Goal: Task Accomplishment & Management: Complete application form

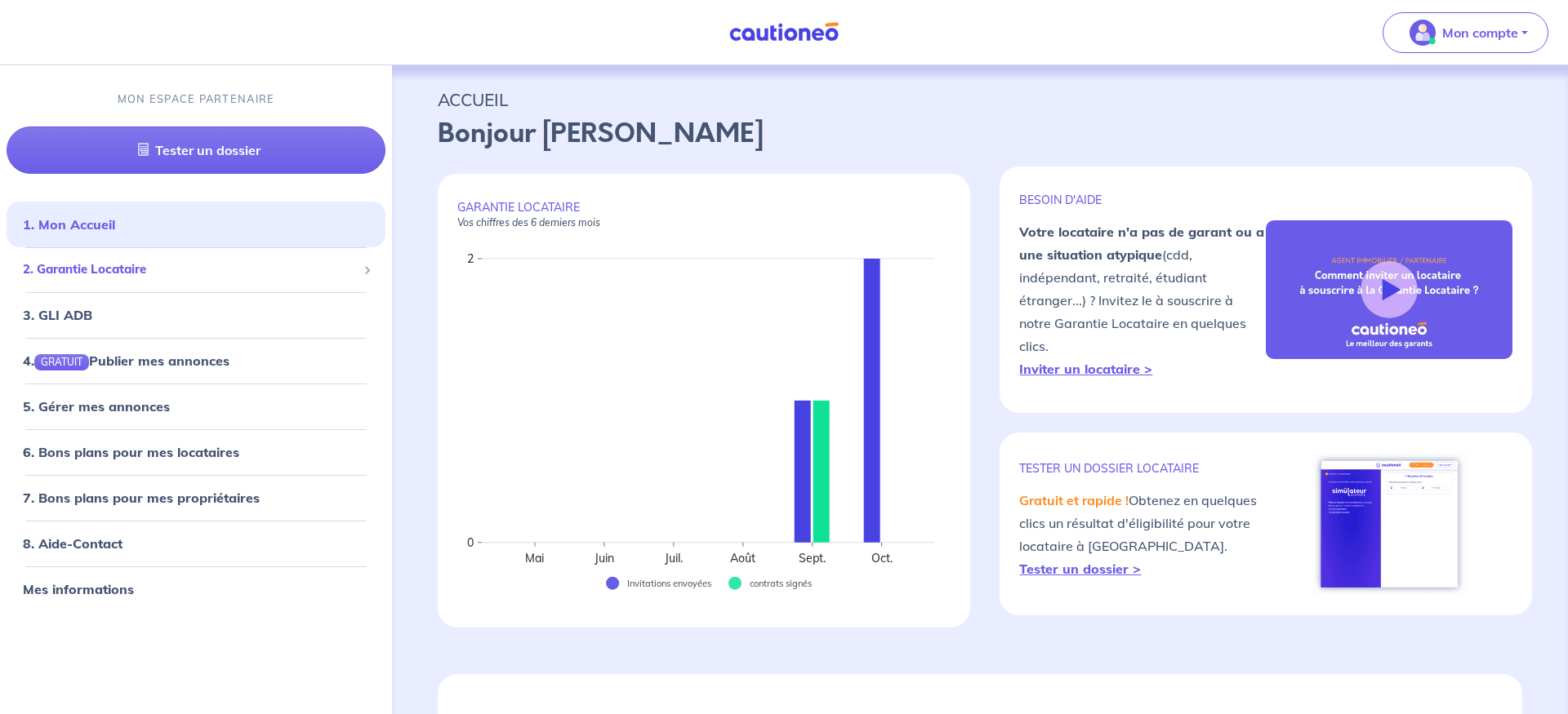
click at [143, 269] on span "2. Garantie Locataire" at bounding box center [189, 270] width 334 height 19
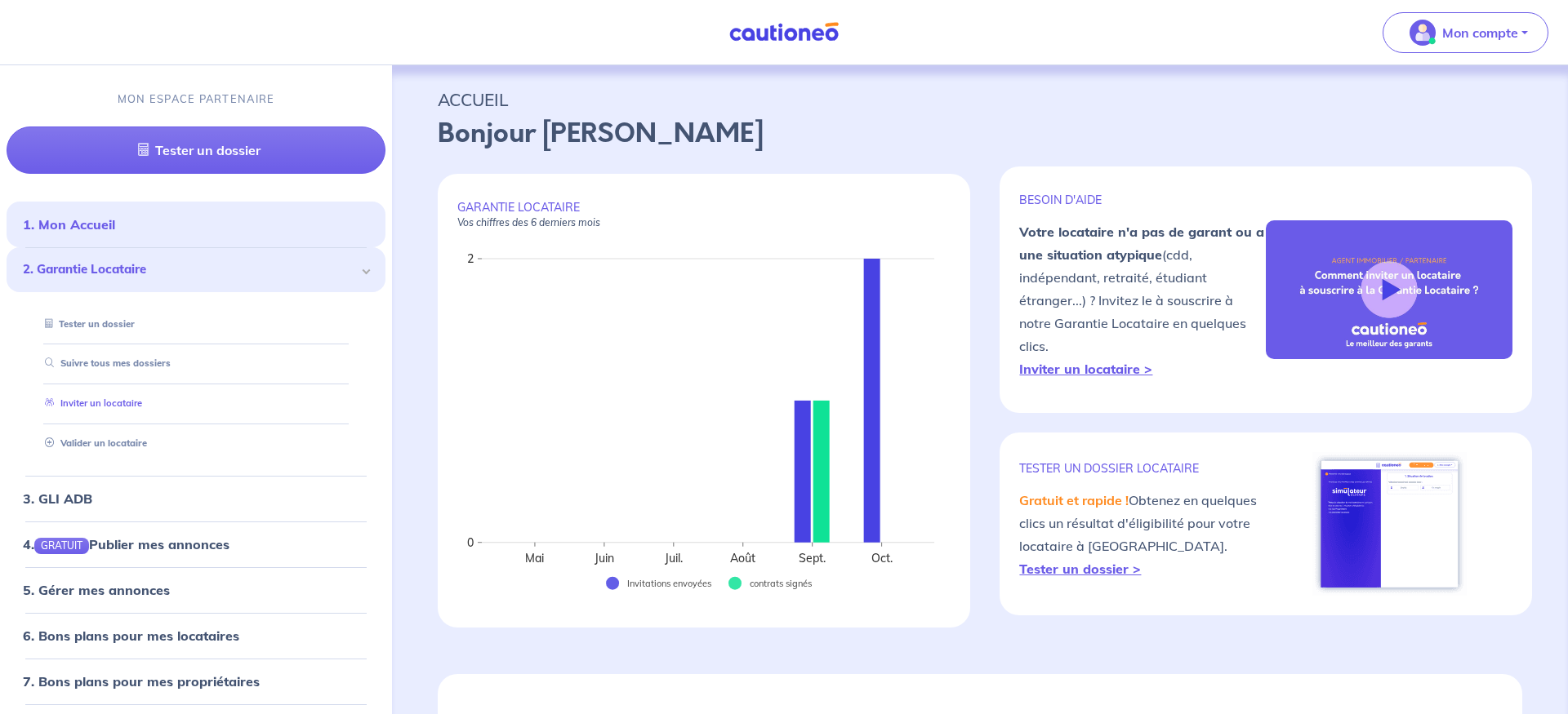
click at [127, 400] on link "Inviter un locataire" at bounding box center [90, 403] width 103 height 11
select select "FR"
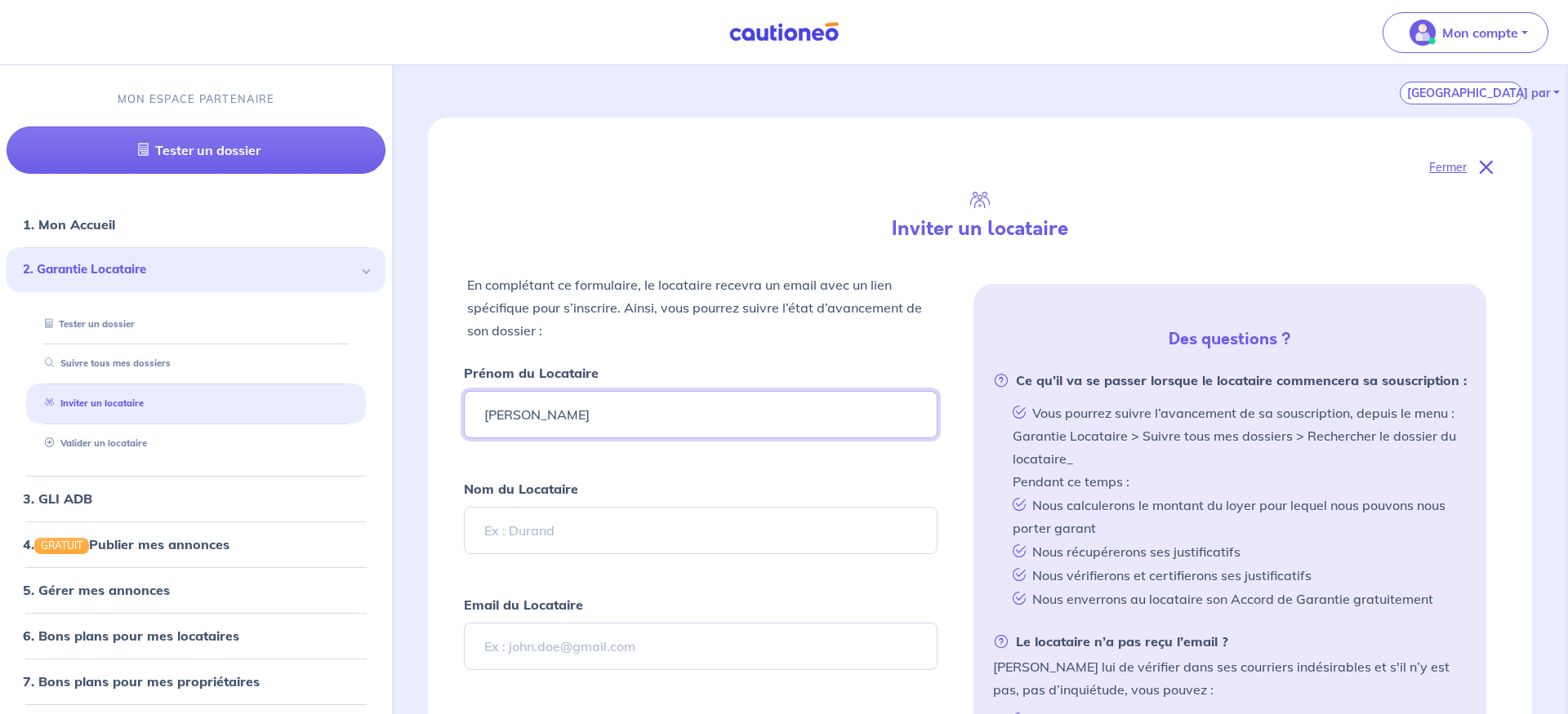
scroll to position [333, 0]
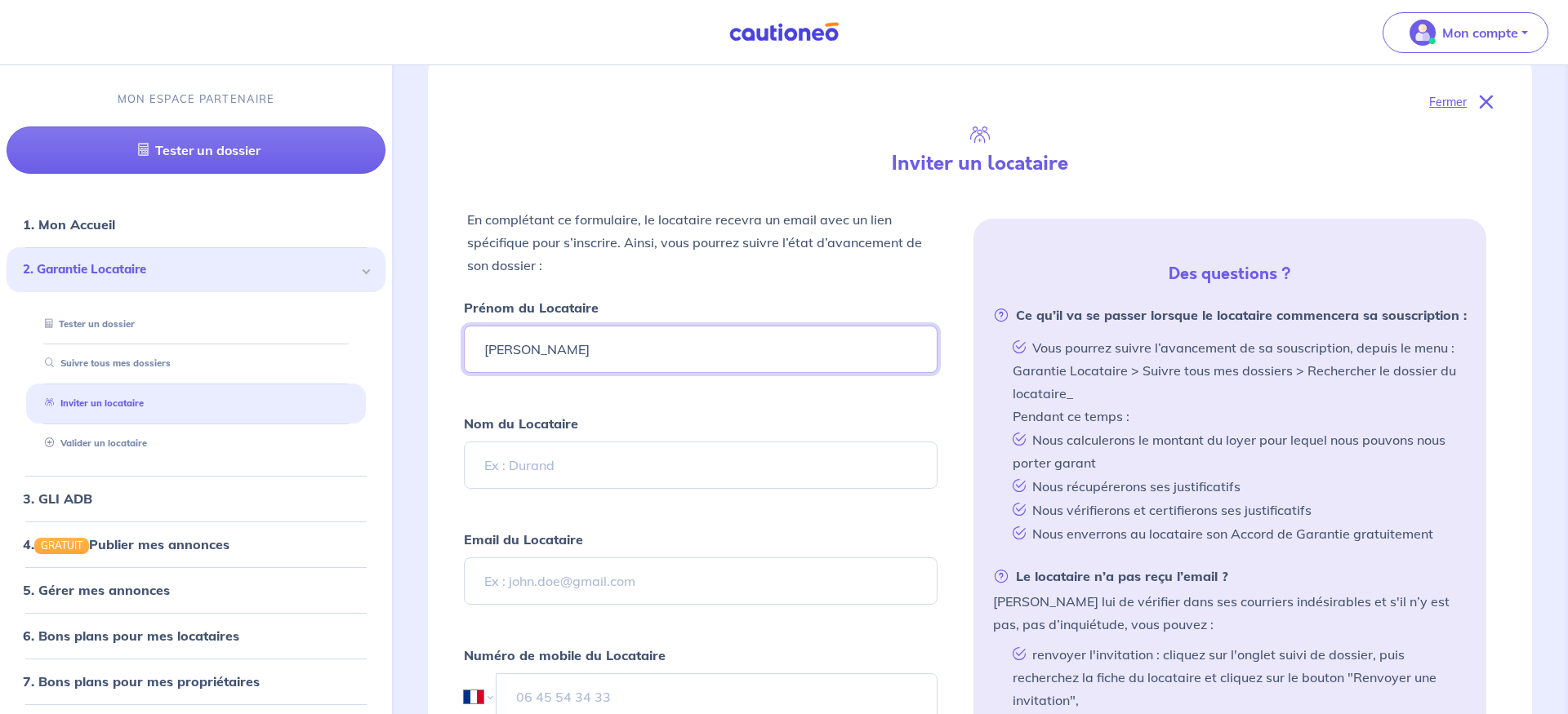
type input "[PERSON_NAME]"
click at [569, 470] on input "Nom du Locataire" at bounding box center [700, 465] width 474 height 47
type input "FITOUSSI"
click at [780, 524] on form "Prénom du Locataire [PERSON_NAME] Nom du Locataire FITOUSSI Email du Locataire …" at bounding box center [700, 567] width 474 height 542
click at [588, 574] on input "Email du Locataire" at bounding box center [700, 581] width 474 height 47
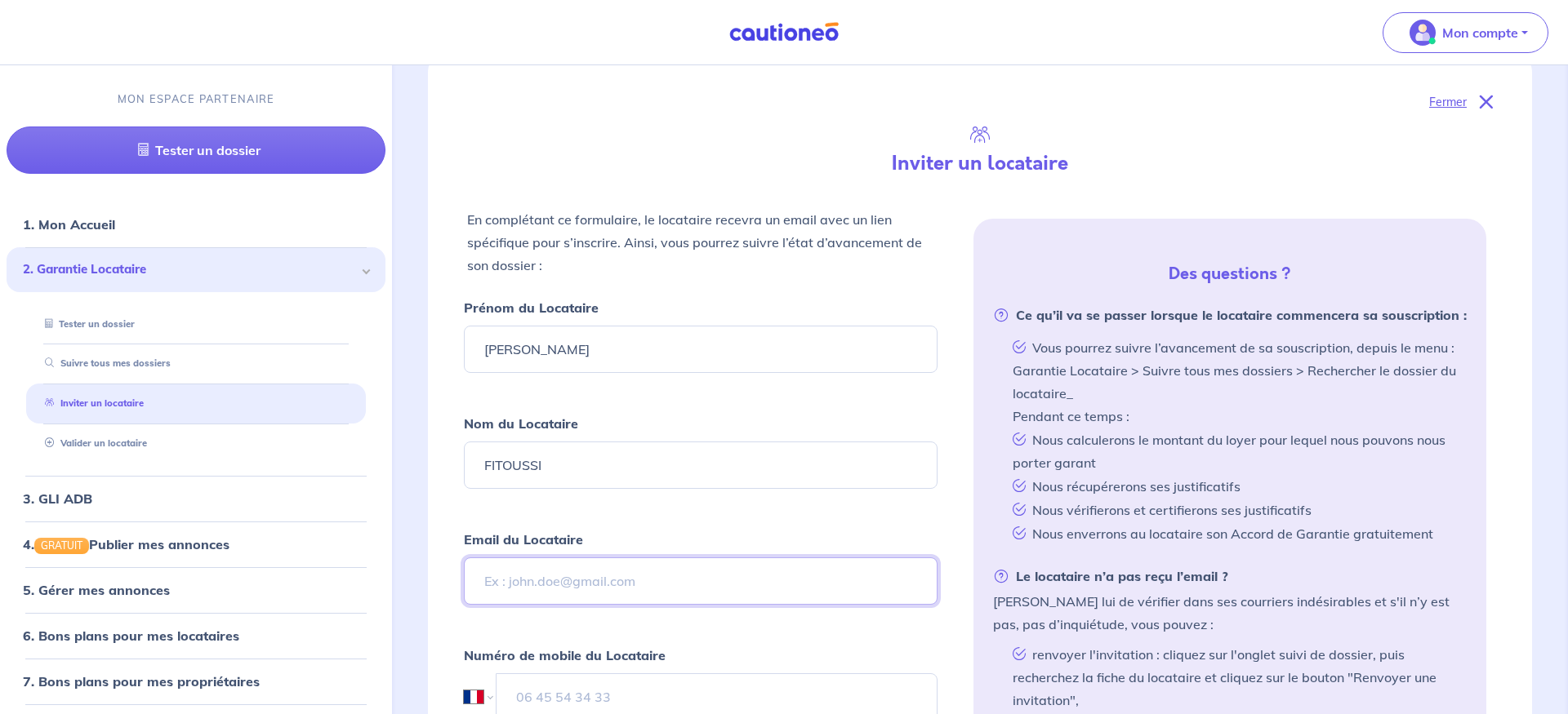
paste input "[PERSON_NAME] <[EMAIL_ADDRESS][DOMAIN_NAME]>"
drag, startPoint x: 576, startPoint y: 574, endPoint x: 442, endPoint y: 577, distance: 134.0
click at [463, 577] on input "[PERSON_NAME] <[EMAIL_ADDRESS][DOMAIN_NAME]" at bounding box center [700, 581] width 474 height 47
type input "[EMAIL_ADDRESS][DOMAIN_NAME]"
click at [789, 519] on form "Prénom du Locataire [PERSON_NAME] Nom du Locataire FITOUSSI Email du Locataire …" at bounding box center [700, 567] width 474 height 542
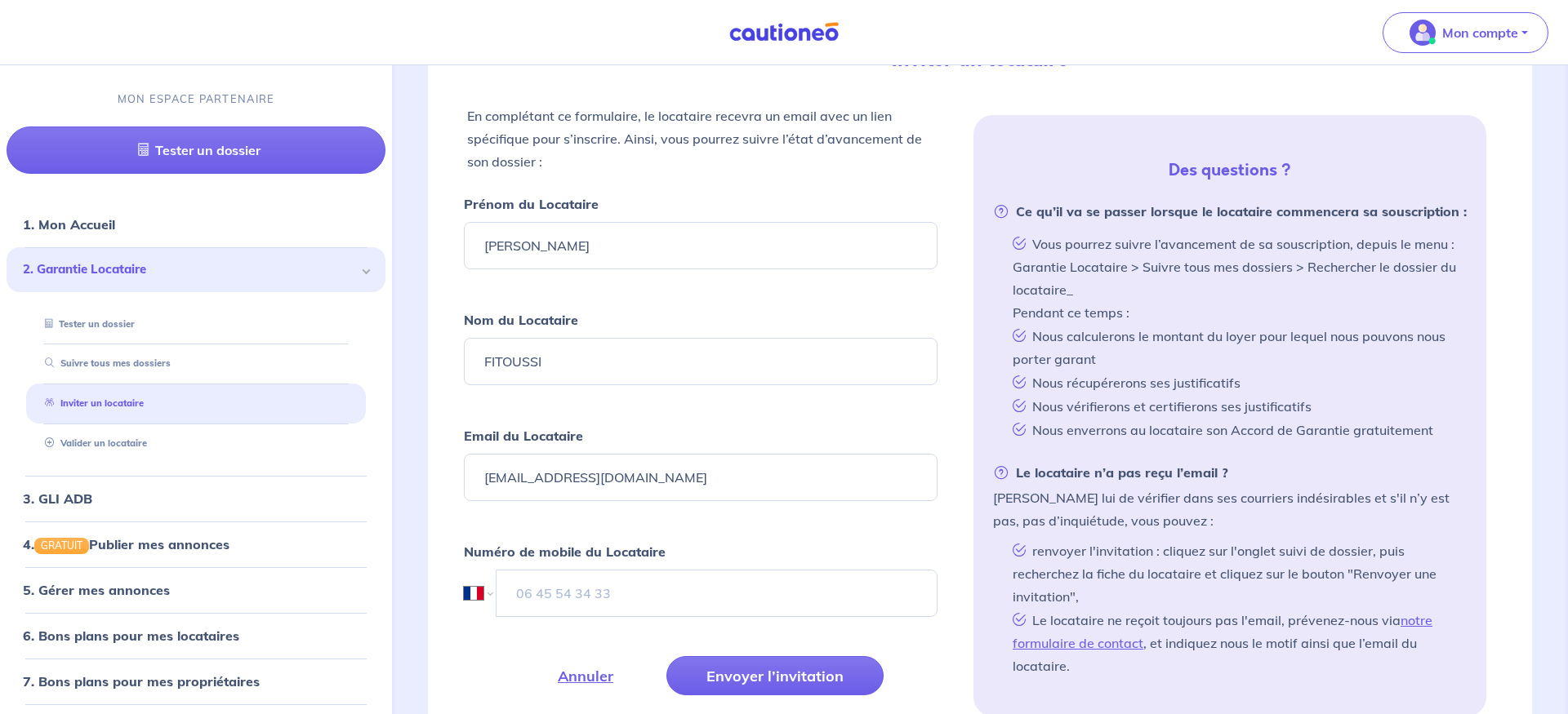
scroll to position [500, 0]
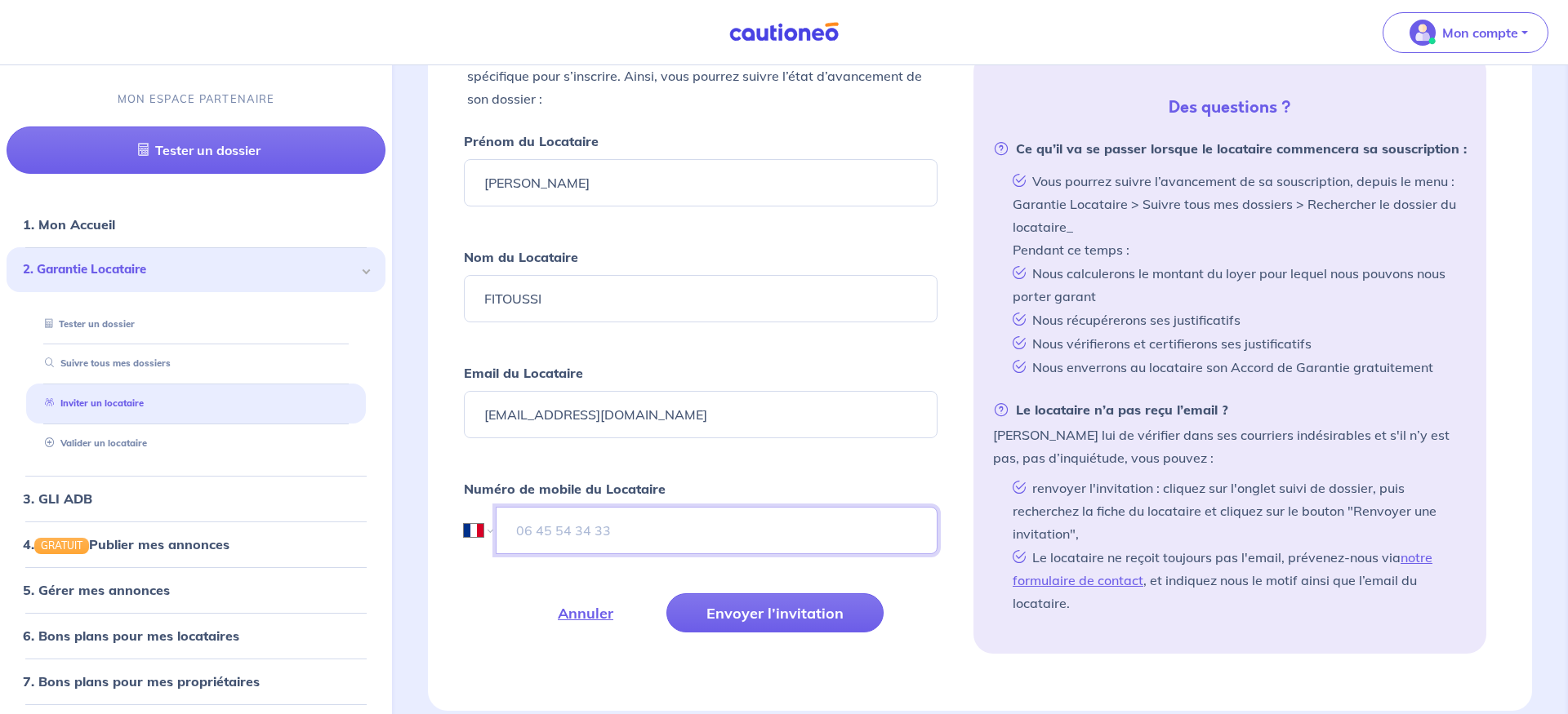
click at [647, 537] on input "tel" at bounding box center [716, 530] width 442 height 47
paste input "06 58 89 34 99"
type input "06 58 89 34 99"
click at [461, 612] on div "Fermer Inviter un locataire En complétant ce formulaire, le locataire recevra u…" at bounding box center [980, 298] width 1104 height 825
click at [760, 609] on button "Envoyer l’invitation" at bounding box center [775, 613] width 217 height 39
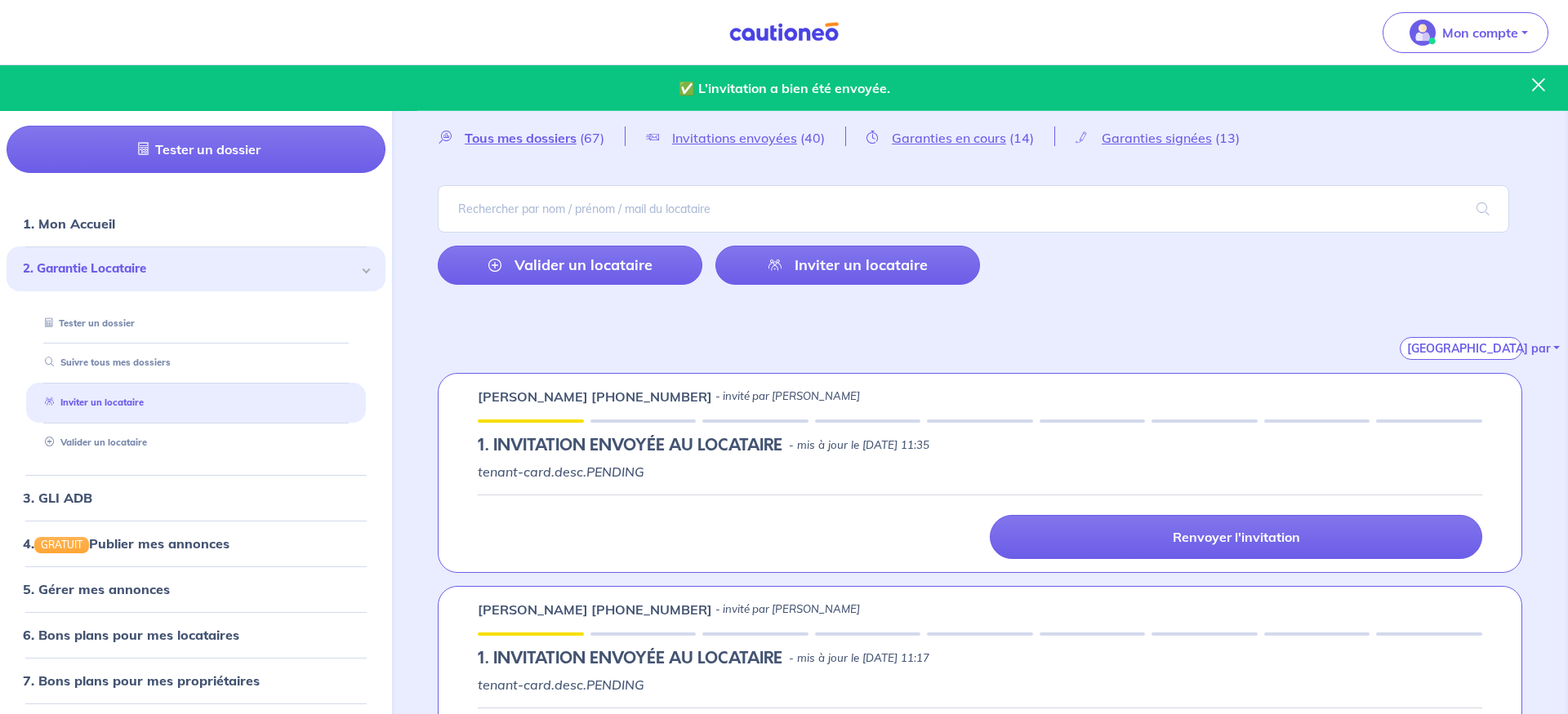
scroll to position [0, 0]
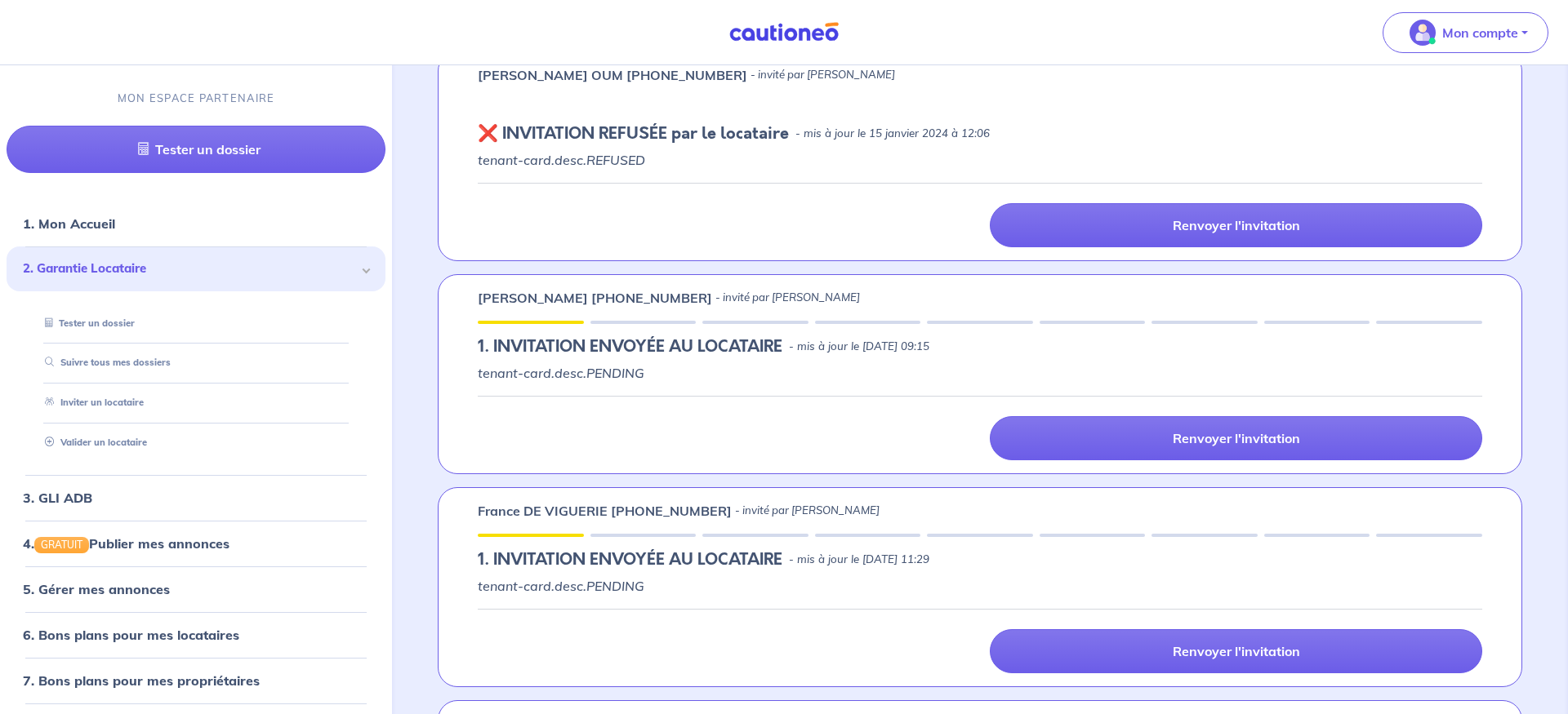
scroll to position [999, 0]
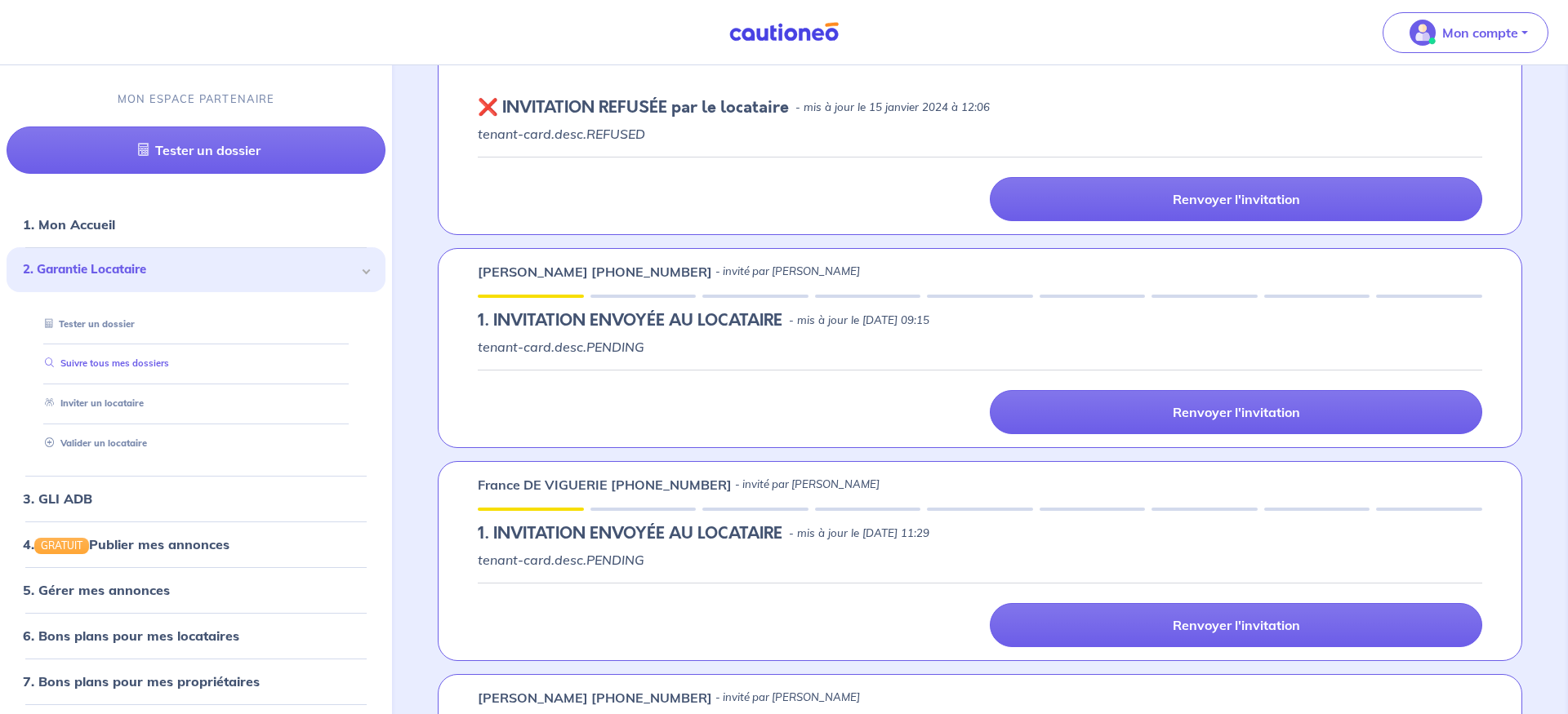
click at [102, 367] on link "Suivre tous mes dossiers" at bounding box center [103, 363] width 131 height 11
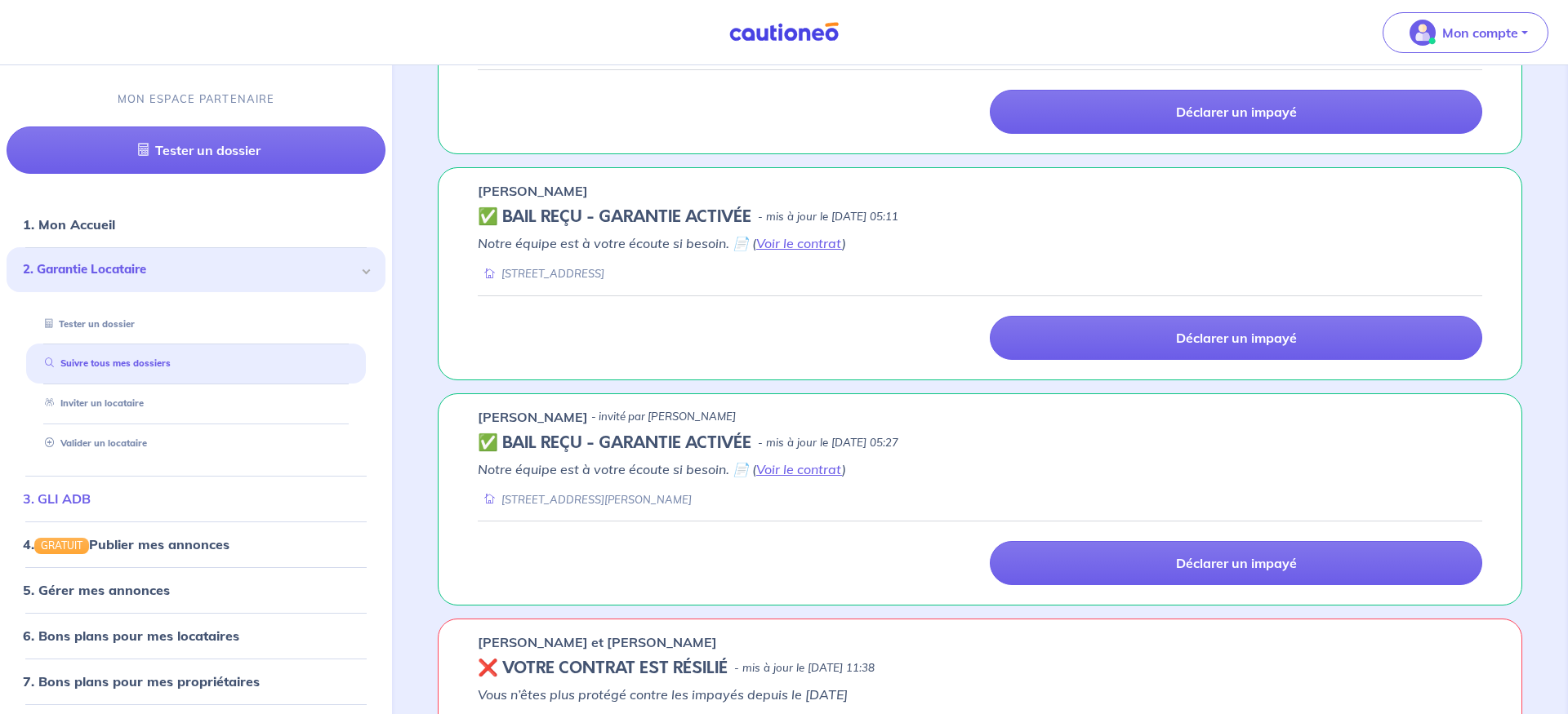
scroll to position [916, 0]
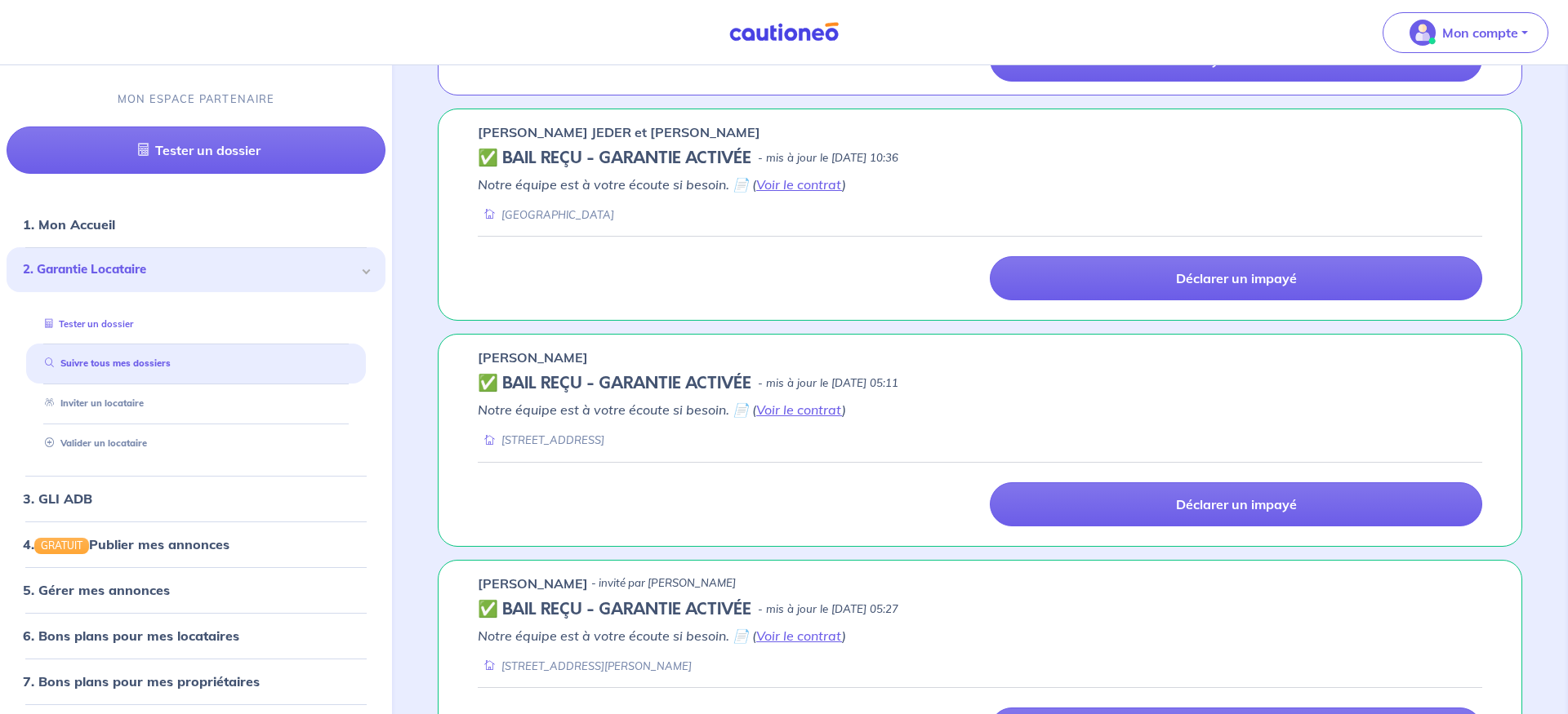
click at [96, 318] on link "Tester un dossier" at bounding box center [86, 323] width 95 height 11
